Goal: Information Seeking & Learning: Check status

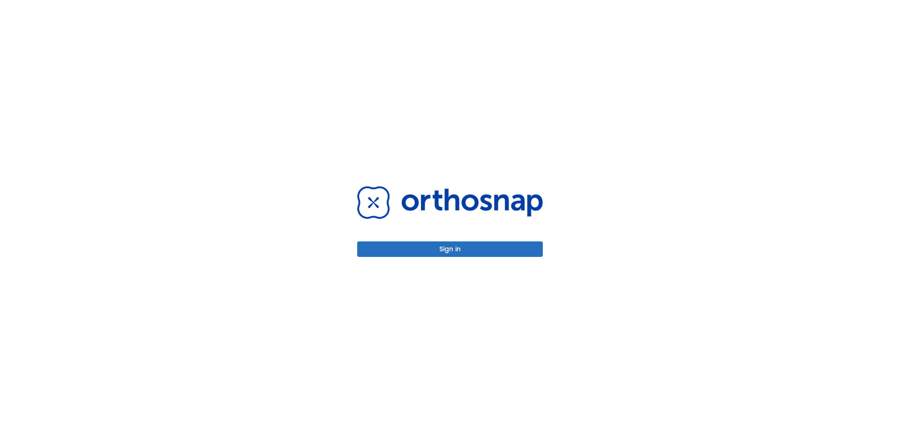
click at [424, 247] on button "Sign in" at bounding box center [450, 248] width 186 height 15
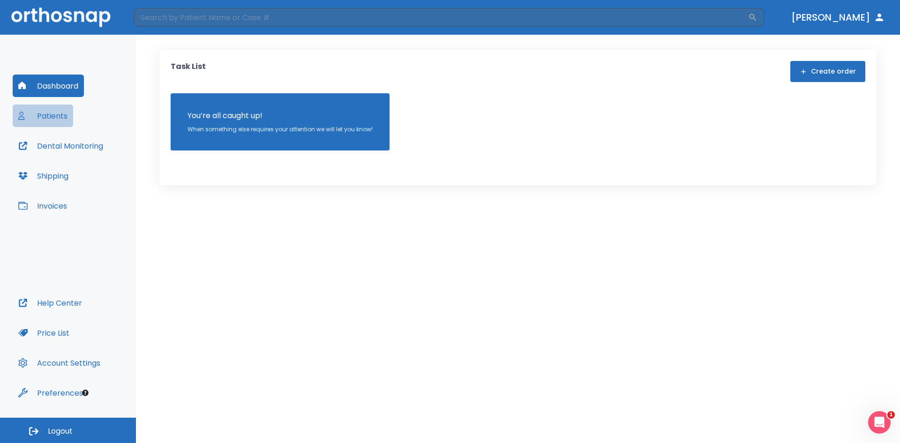
click at [50, 115] on button "Patients" at bounding box center [43, 116] width 60 height 22
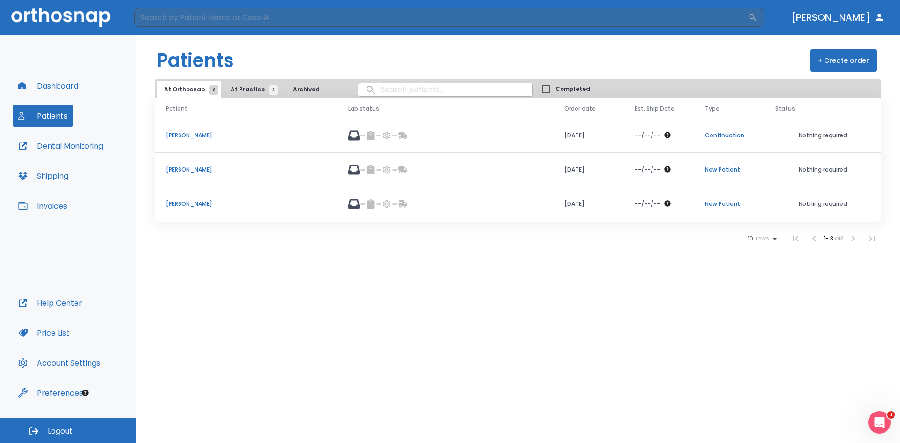
click at [198, 172] on p "[PERSON_NAME]" at bounding box center [246, 169] width 160 height 8
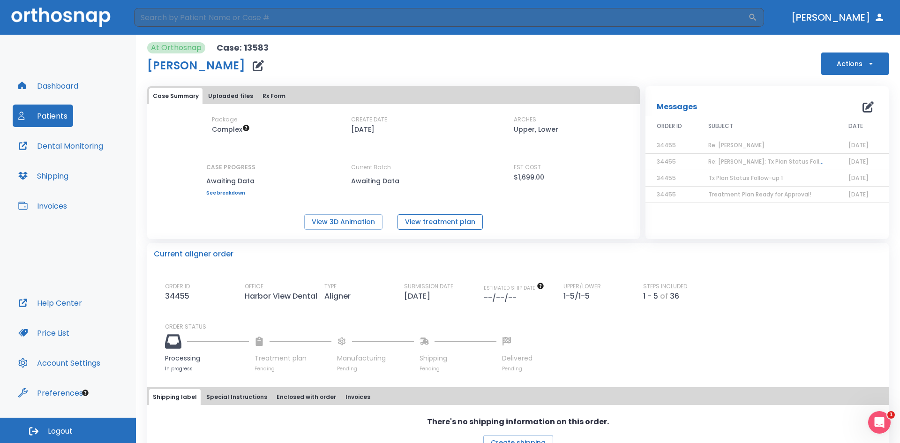
click at [427, 226] on button "View treatment plan" at bounding box center [439, 221] width 85 height 15
click at [340, 229] on button "View 3D Animation" at bounding box center [343, 221] width 78 height 15
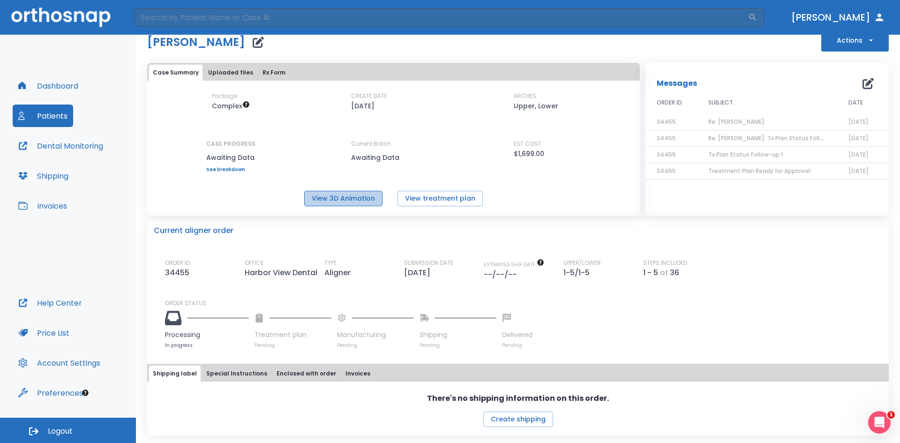
click at [350, 202] on button "View 3D Animation" at bounding box center [343, 198] width 78 height 15
click at [64, 114] on button "Patients" at bounding box center [43, 116] width 60 height 22
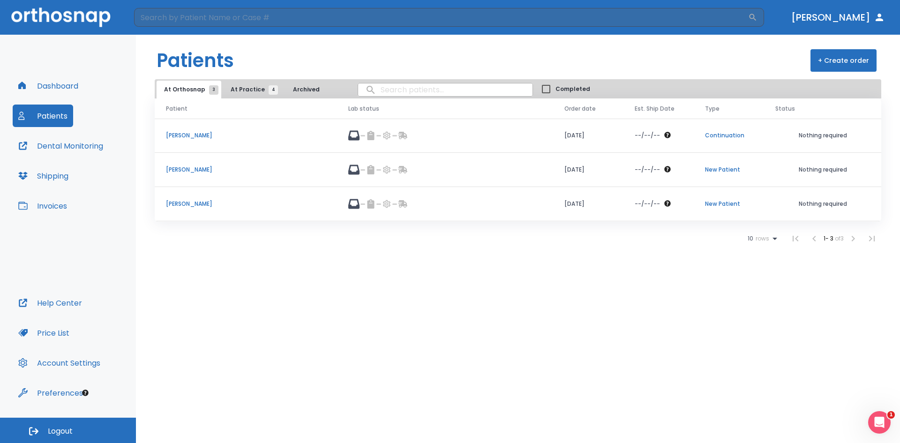
click at [201, 207] on p "[PERSON_NAME]" at bounding box center [246, 204] width 160 height 8
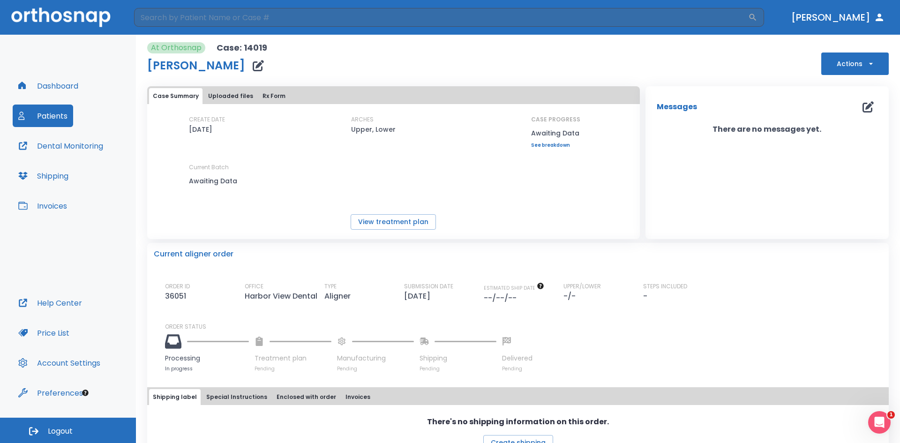
click at [73, 86] on button "Dashboard" at bounding box center [48, 86] width 71 height 22
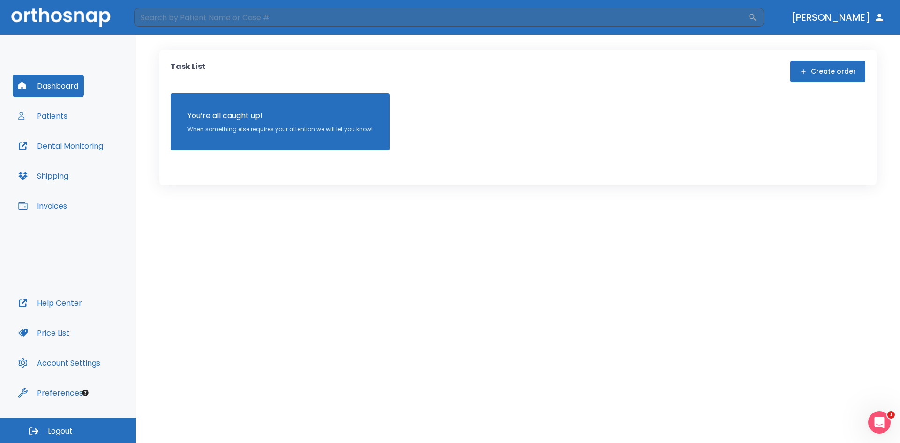
click at [59, 113] on button "Patients" at bounding box center [43, 116] width 60 height 22
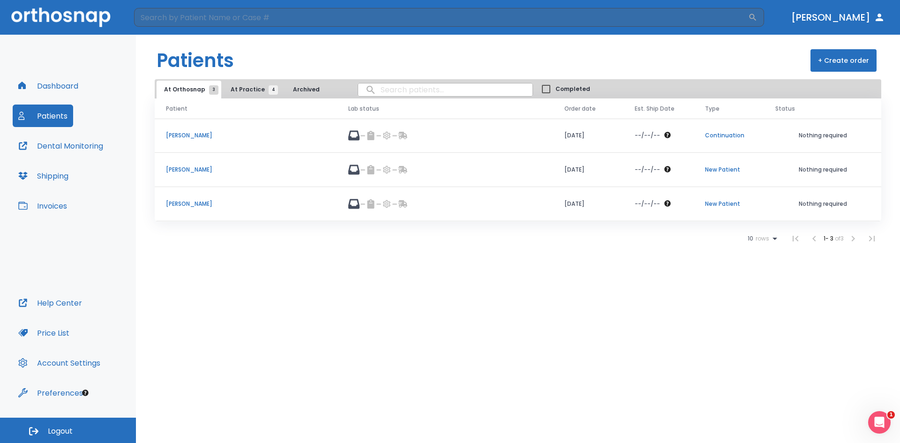
click at [59, 114] on button "Patients" at bounding box center [43, 116] width 60 height 22
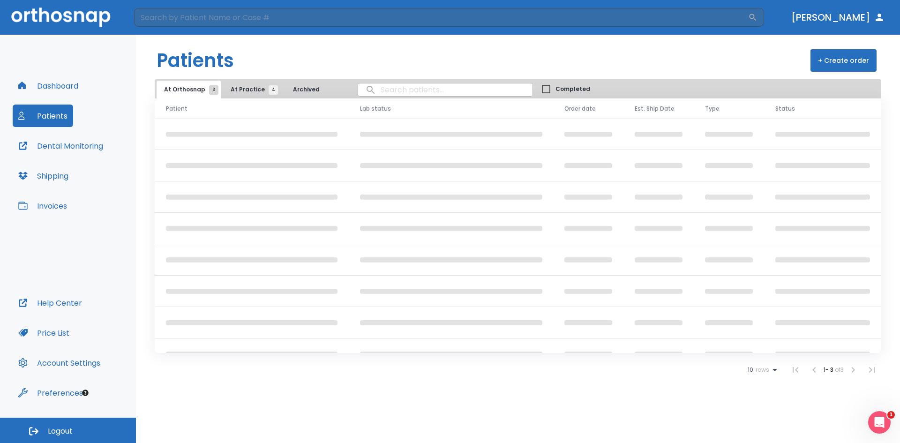
click at [232, 85] on span "At Practice 4" at bounding box center [252, 89] width 43 height 8
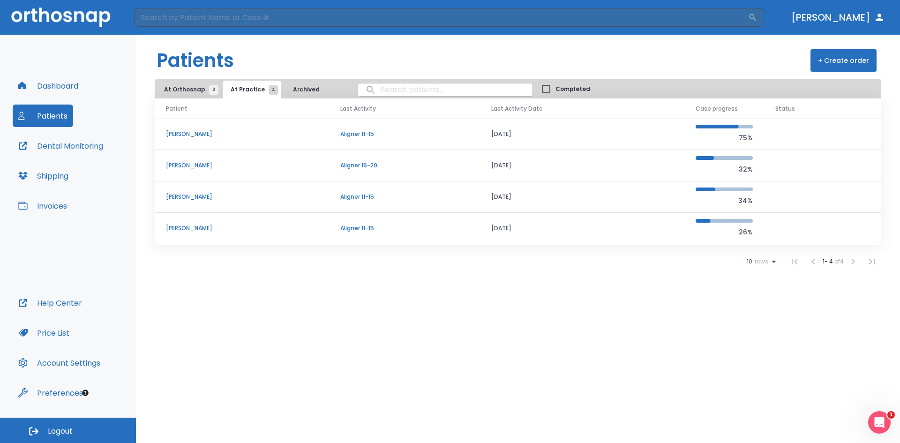
click at [179, 194] on p "[PERSON_NAME]" at bounding box center [242, 197] width 152 height 8
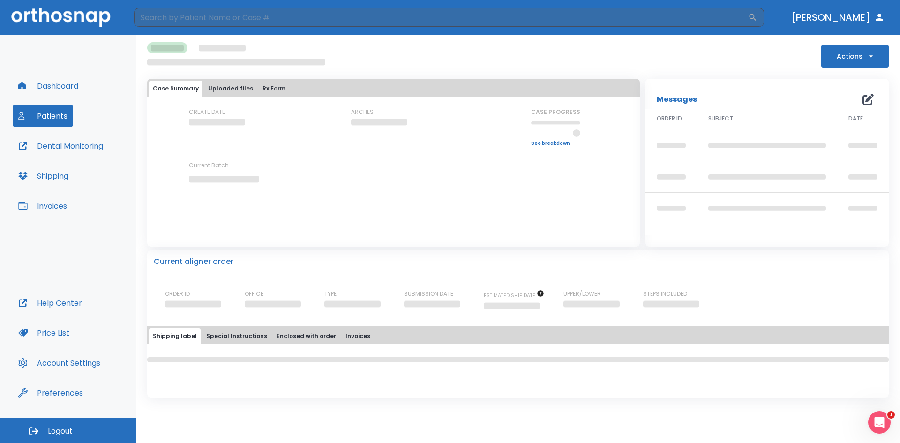
click at [179, 194] on div "CREATE DATE ARCHES CASE PROGRESS Upper progress (Est. Awaiting Data ) 0% Lower …" at bounding box center [393, 153] width 493 height 91
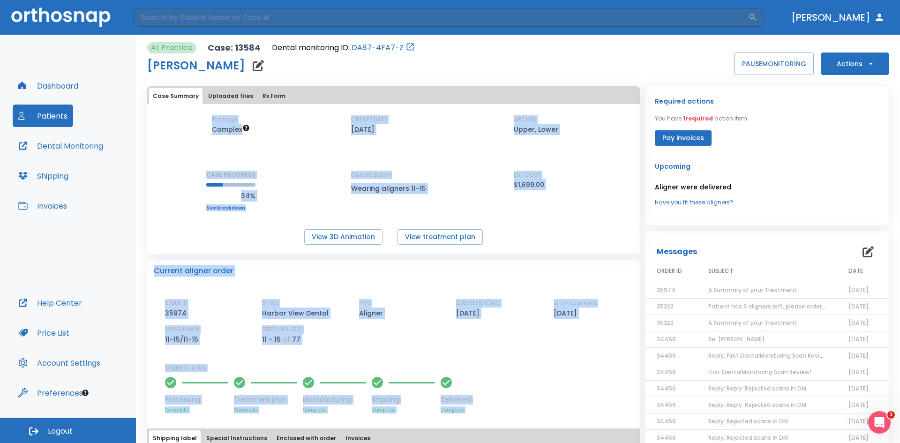
click at [179, 194] on div "Package Complex CREATE DATE [DATE] ARCHES Upper, Lower CASE PROGRESS 34% Upper …" at bounding box center [393, 162] width 493 height 95
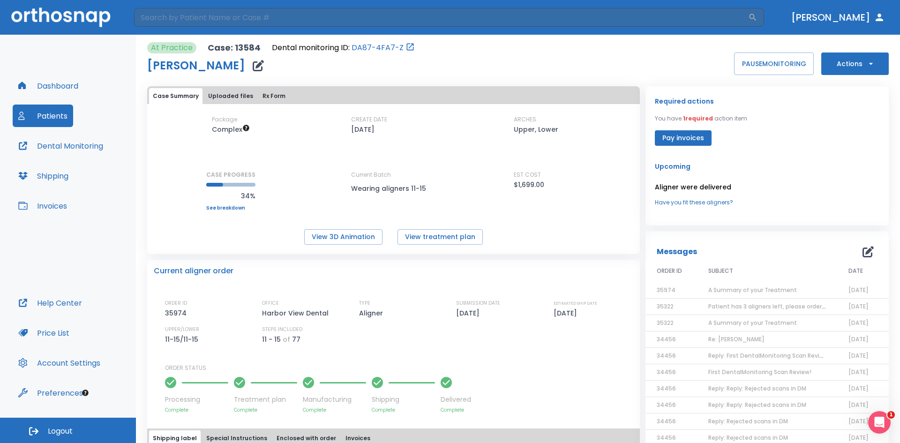
click at [64, 82] on button "Dashboard" at bounding box center [48, 86] width 71 height 22
